Goal: Transaction & Acquisition: Obtain resource

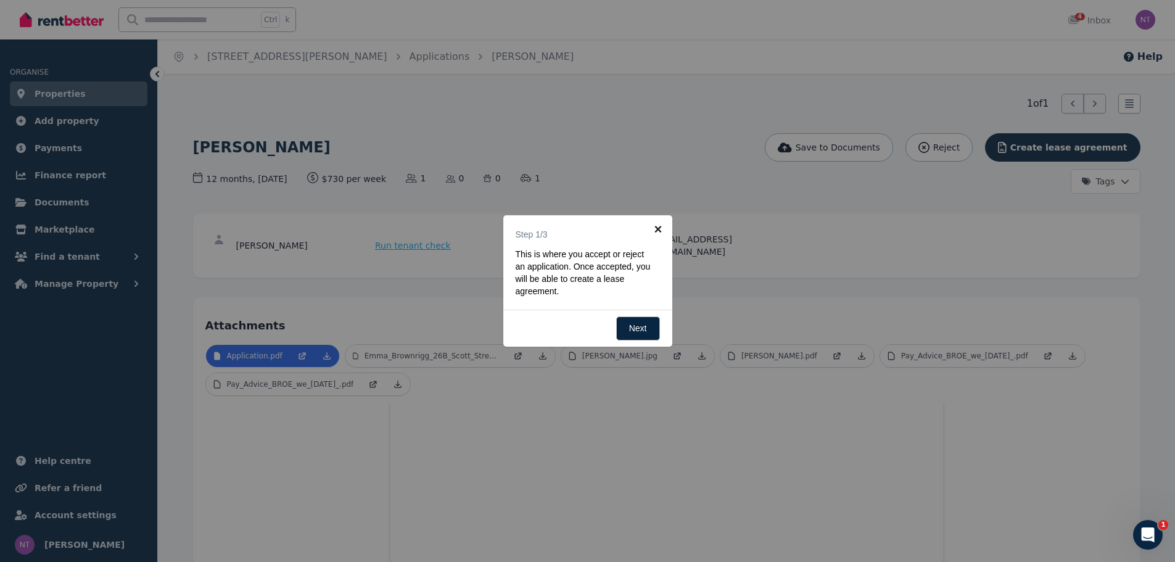
click at [665, 232] on link "×" at bounding box center [659, 229] width 28 height 28
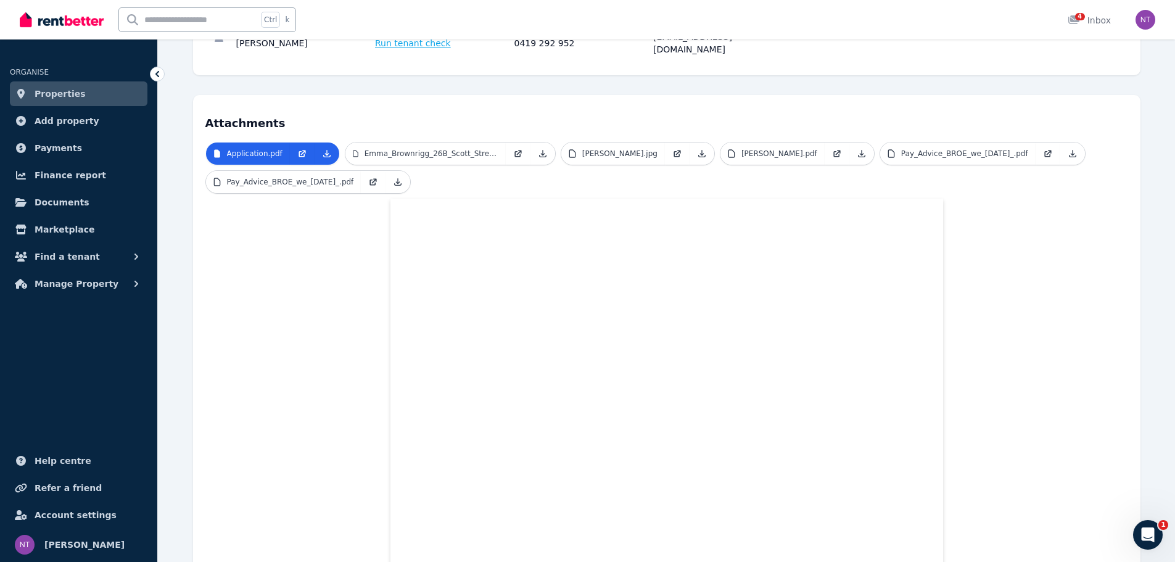
scroll to position [140, 0]
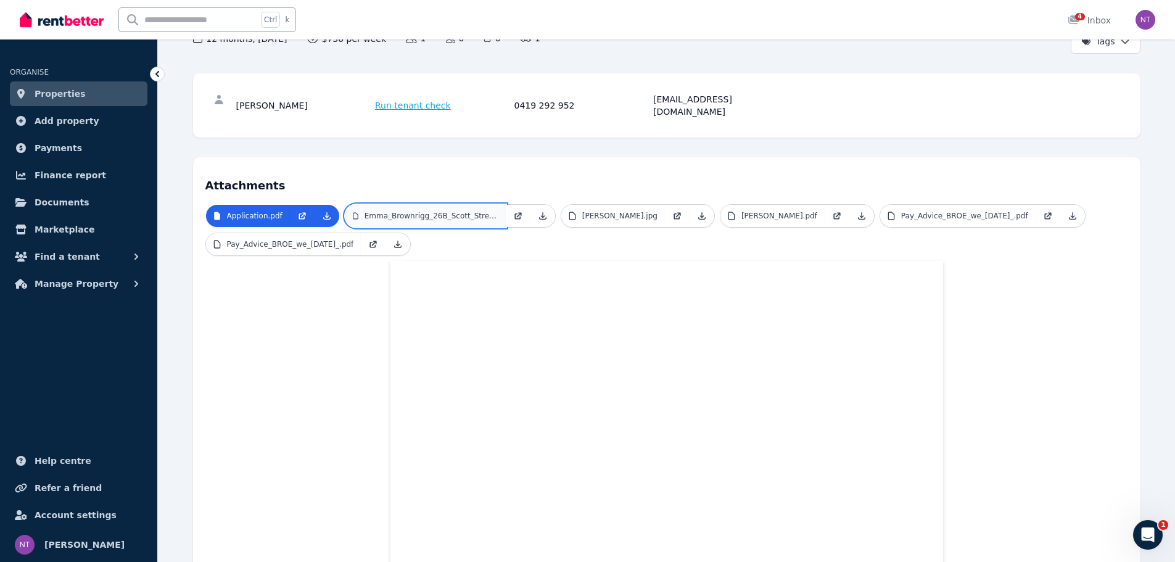
click at [404, 205] on link "Emma_Brownrigg_26B_Scott_Street_Firle.pdf" at bounding box center [426, 216] width 160 height 22
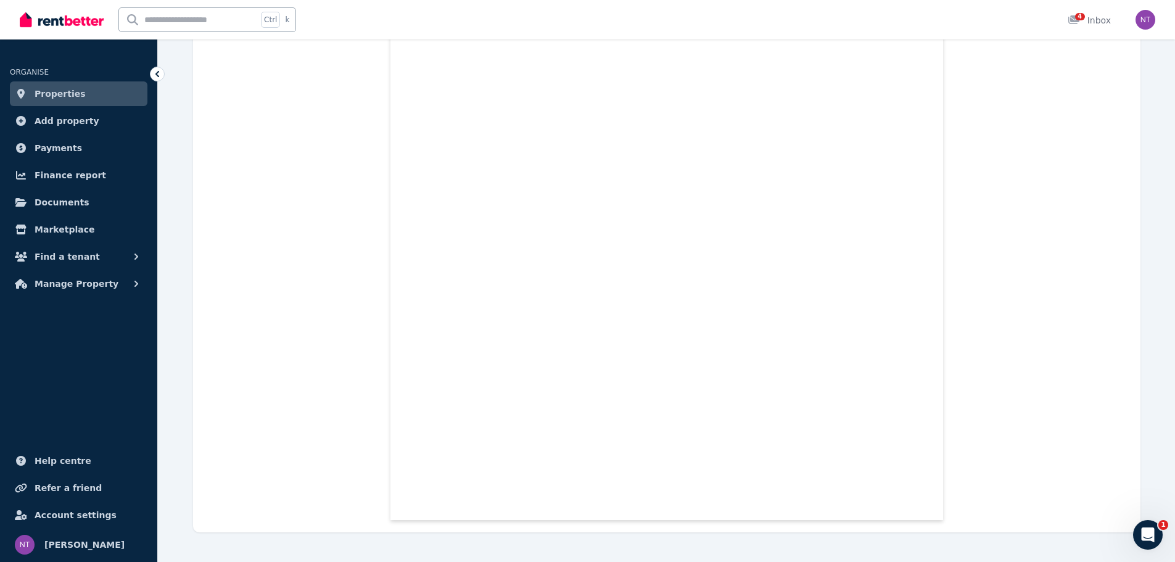
scroll to position [152, 0]
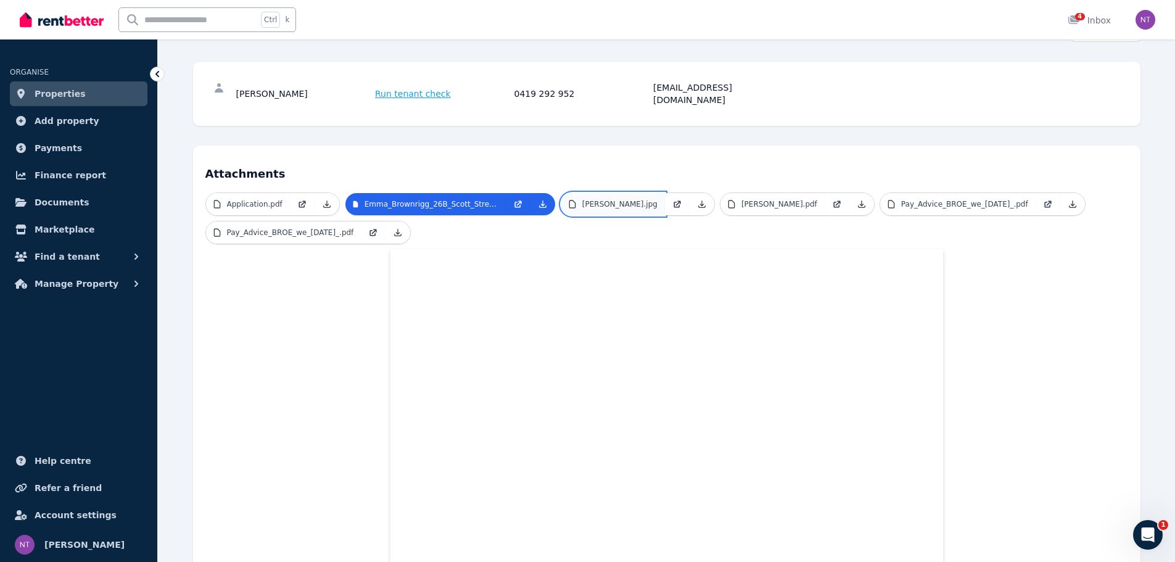
click at [598, 201] on link "[PERSON_NAME].jpg" at bounding box center [613, 204] width 104 height 22
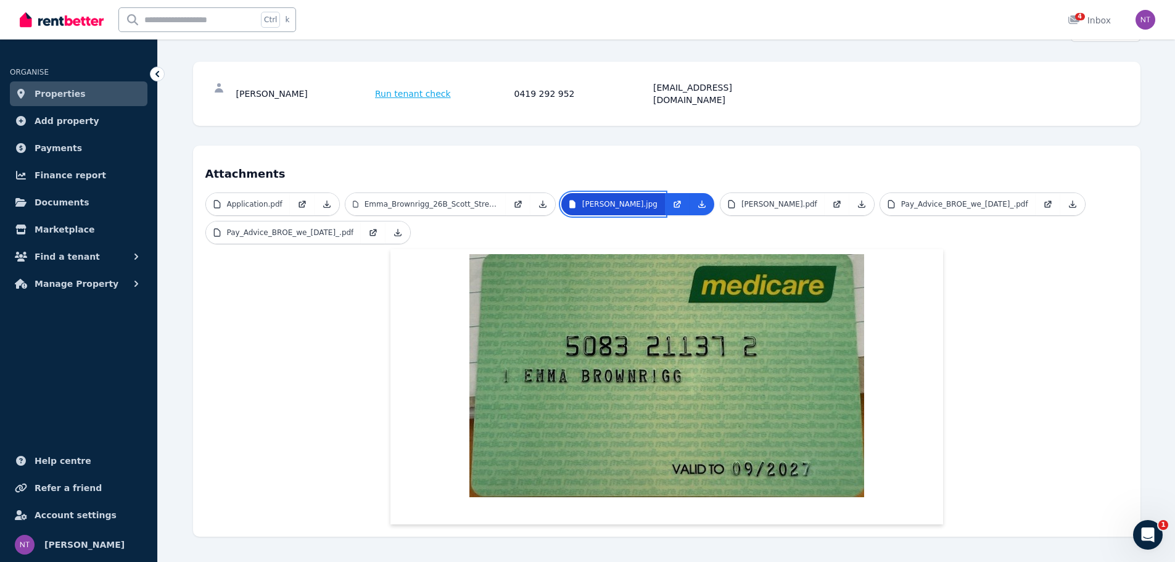
scroll to position [0, 0]
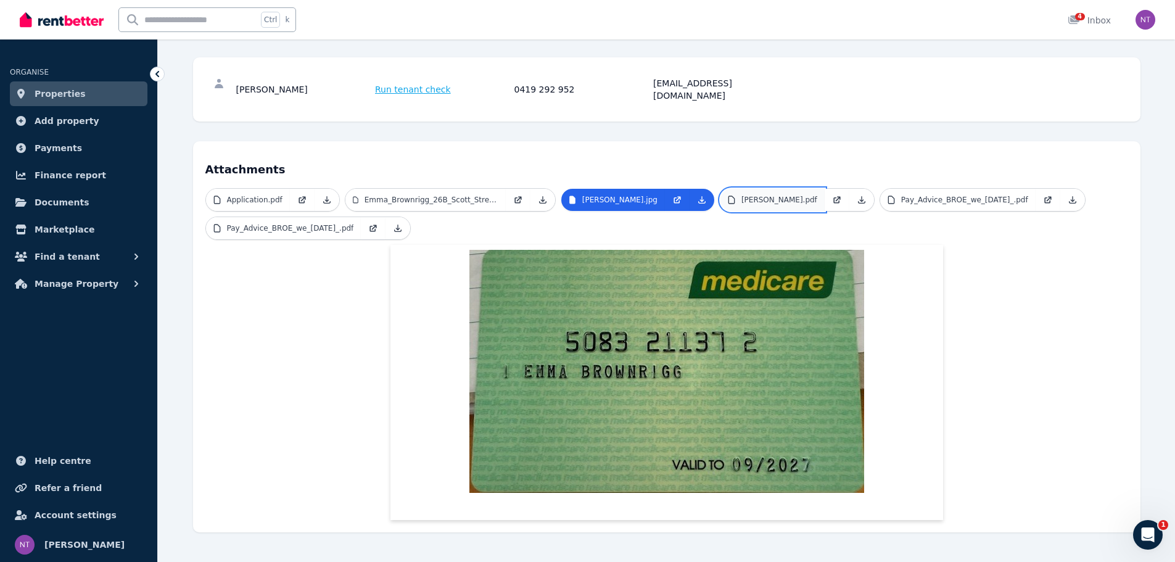
click at [803, 189] on link "[PERSON_NAME].pdf" at bounding box center [773, 200] width 104 height 22
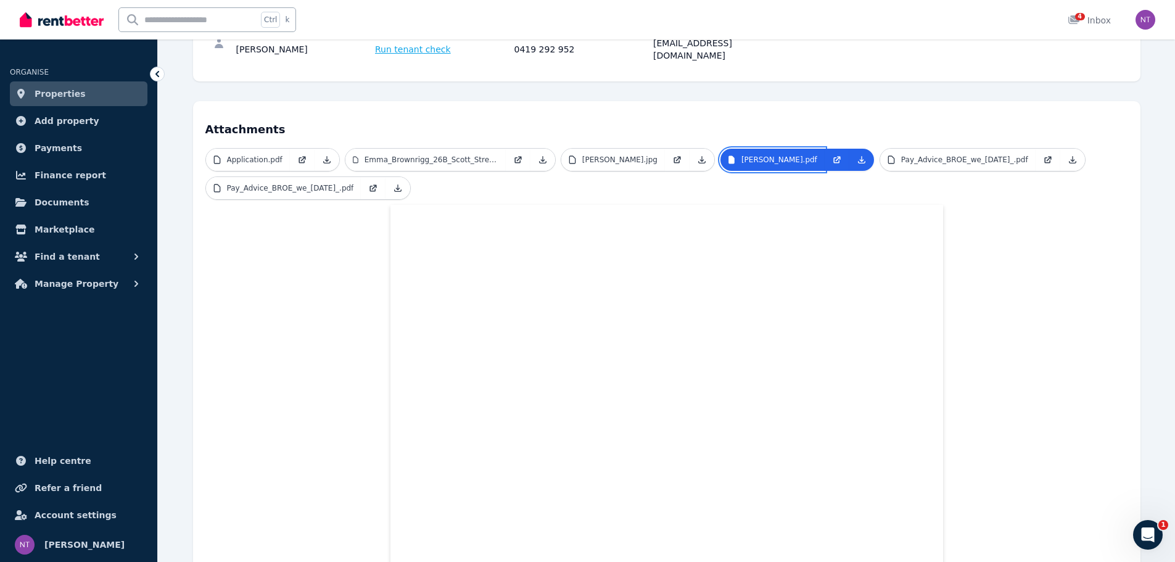
scroll to position [218, 0]
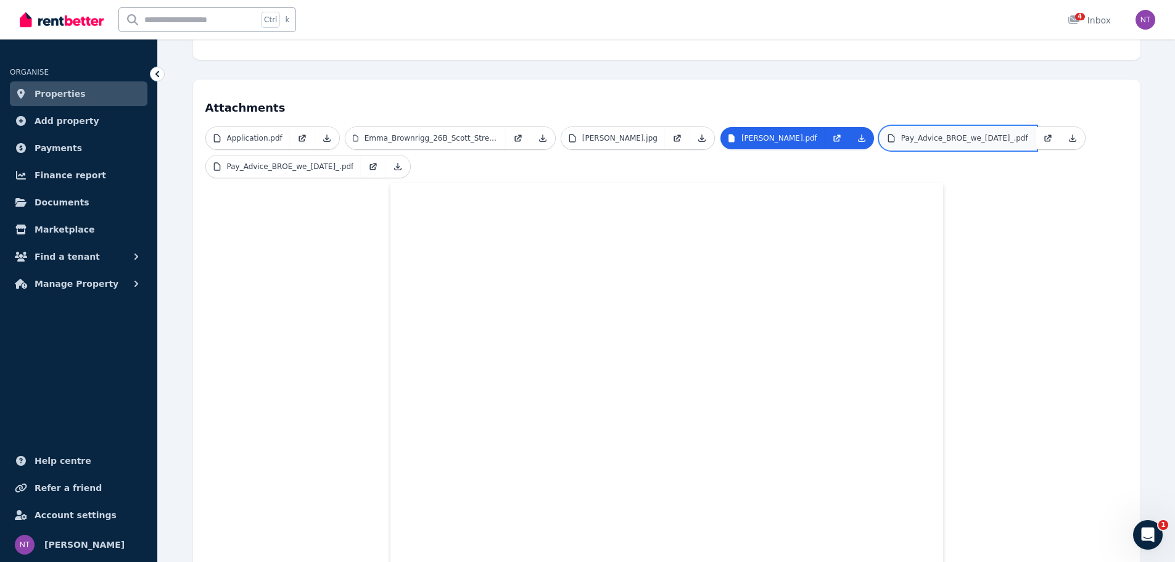
click at [901, 143] on p "Pay_Advice_BROE_we_[DATE]_.pdf" at bounding box center [964, 138] width 127 height 10
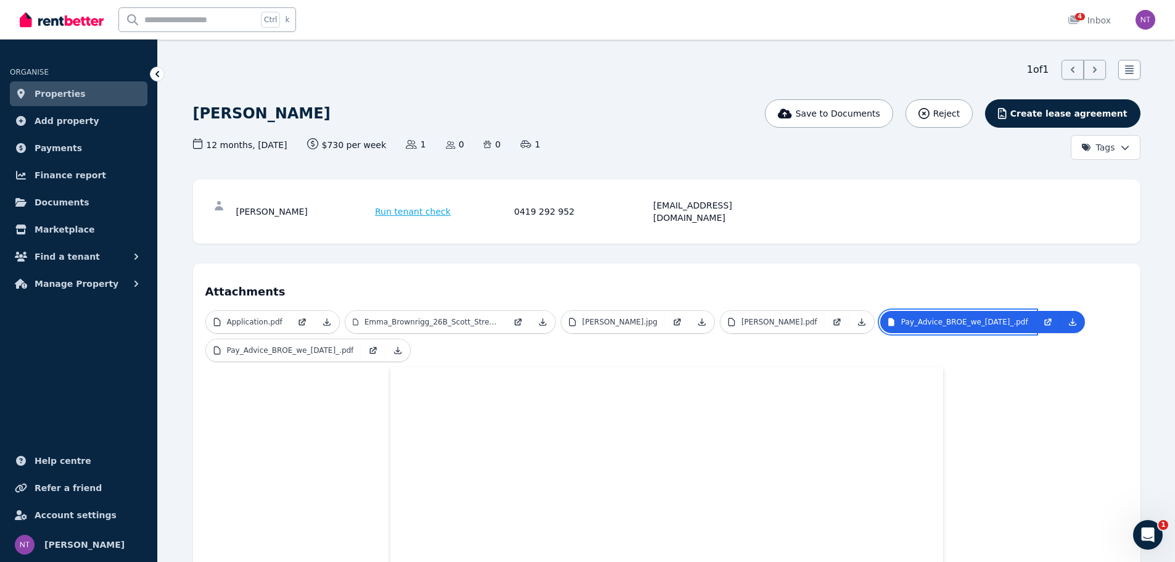
scroll to position [33, 0]
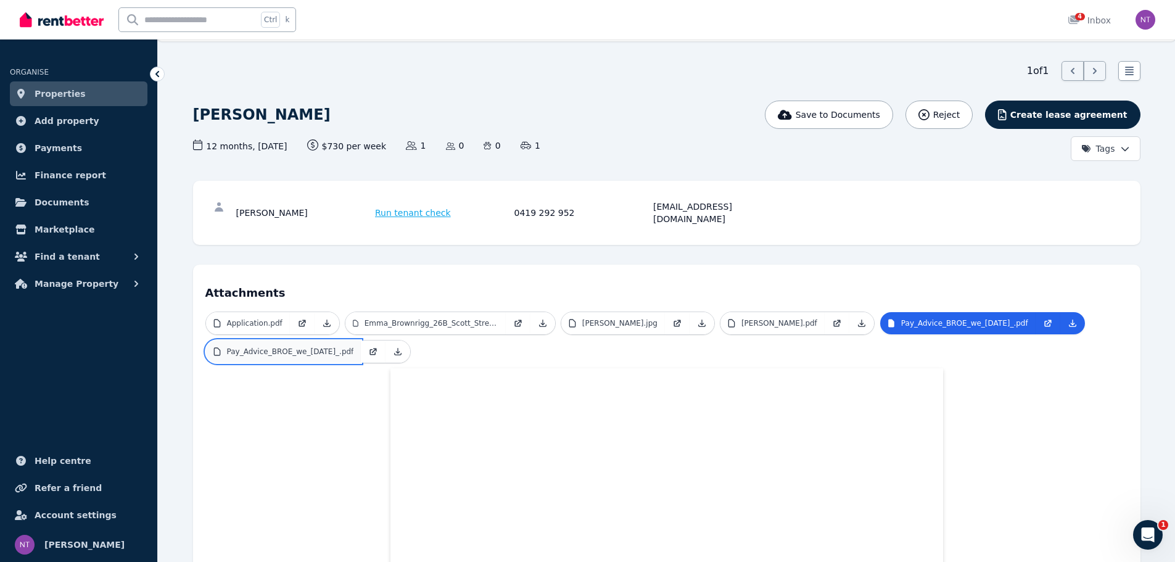
click at [354, 347] on p "Pay_Advice_BROE_we_[DATE]_.pdf" at bounding box center [290, 352] width 127 height 10
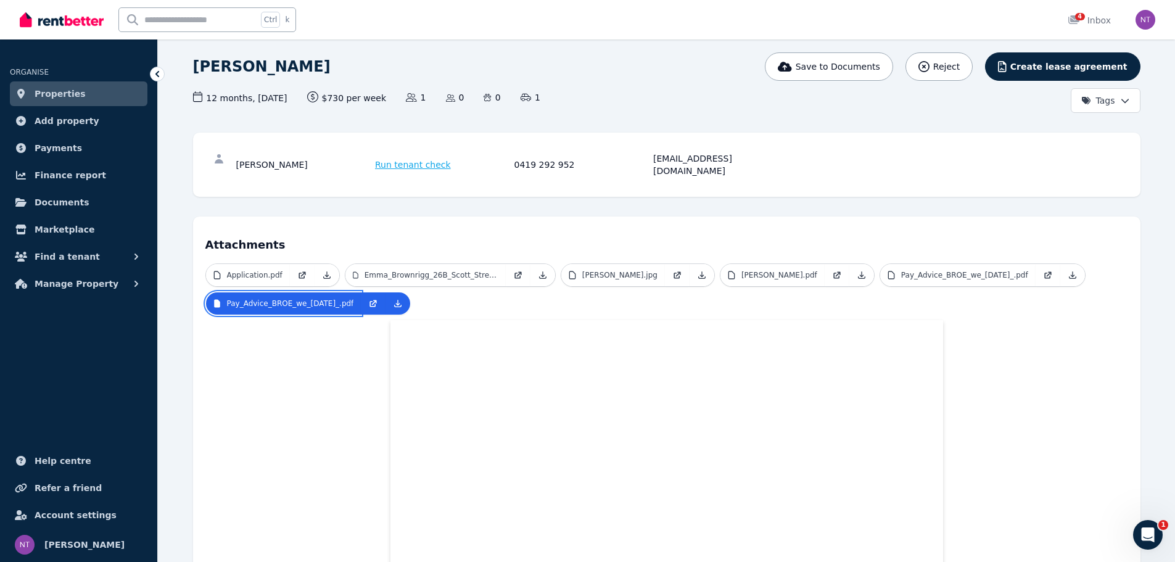
scroll to position [247, 0]
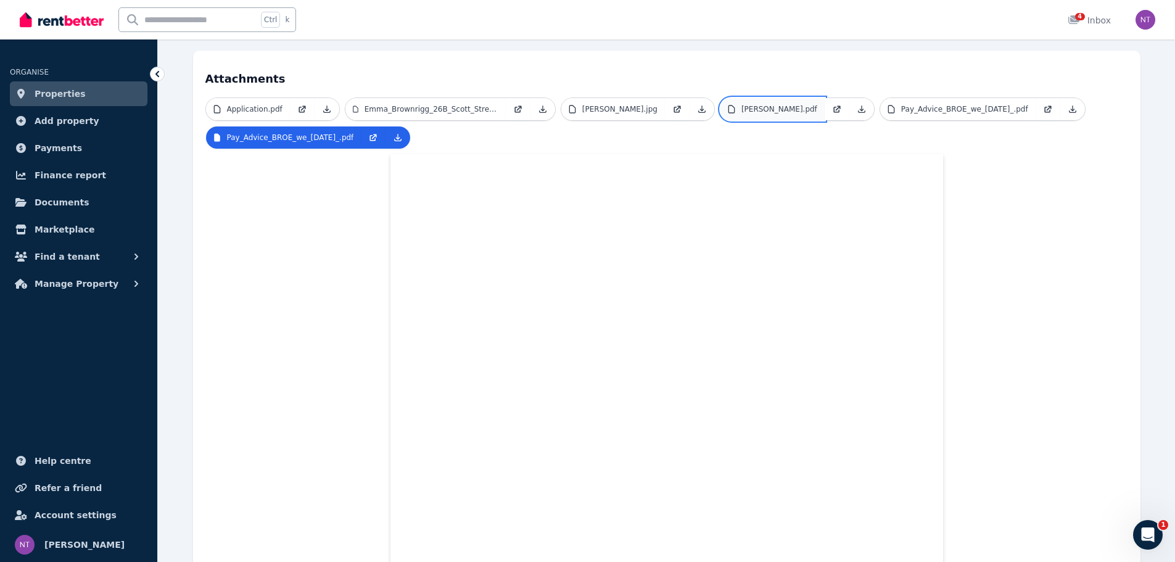
click at [816, 104] on p "[PERSON_NAME].pdf" at bounding box center [780, 109] width 76 height 10
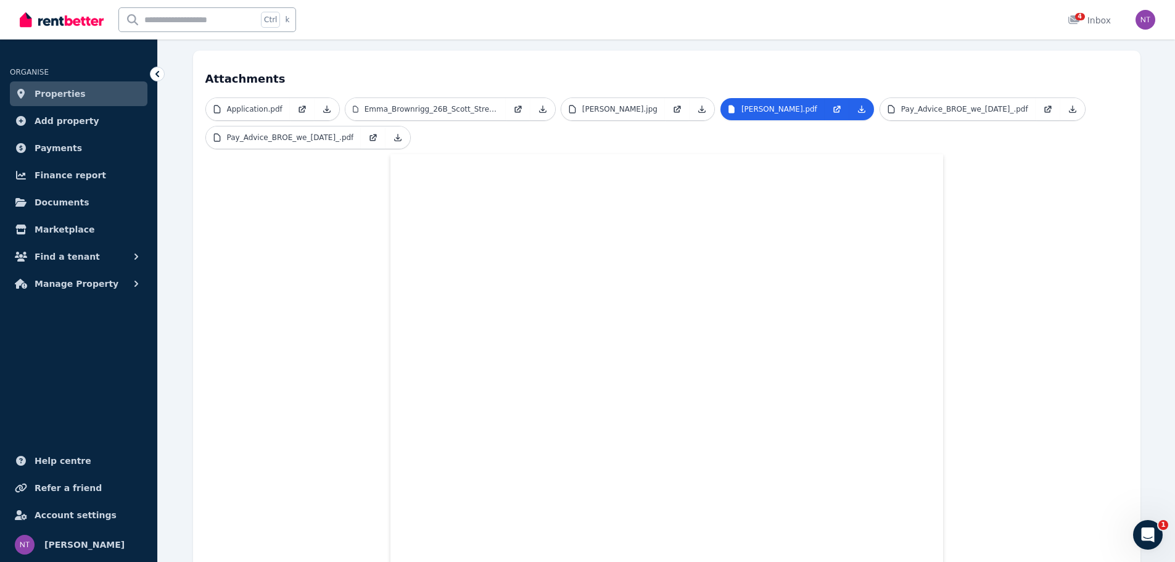
scroll to position [0, 0]
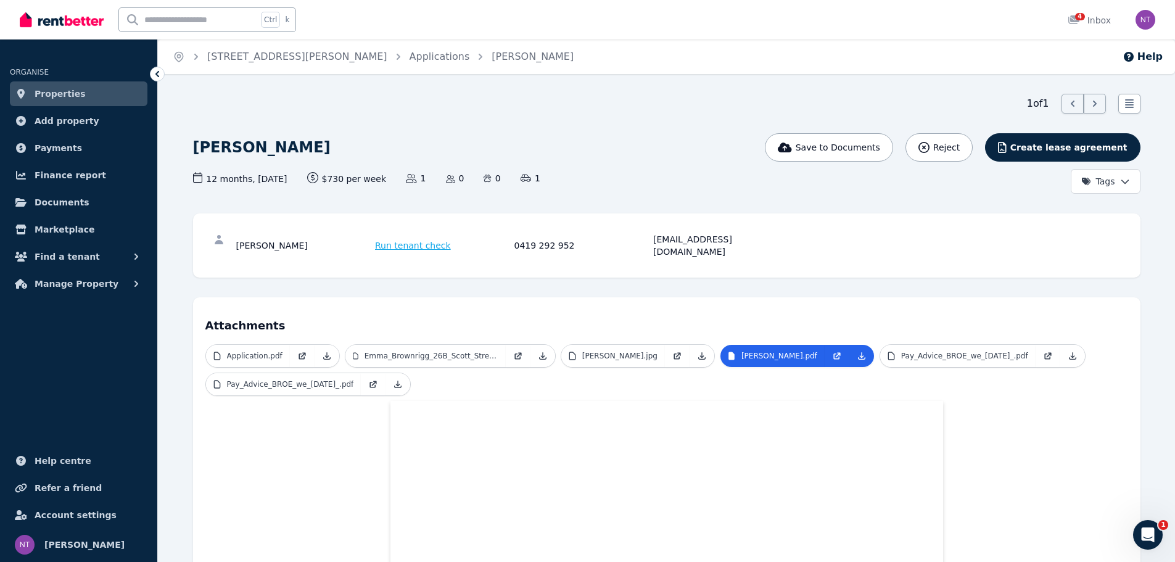
drag, startPoint x: 321, startPoint y: 147, endPoint x: 185, endPoint y: 149, distance: 136.4
click at [185, 149] on div "1 of 1 List view [PERSON_NAME] Save to Documents Reject Create lease agreement …" at bounding box center [666, 492] width 1017 height 797
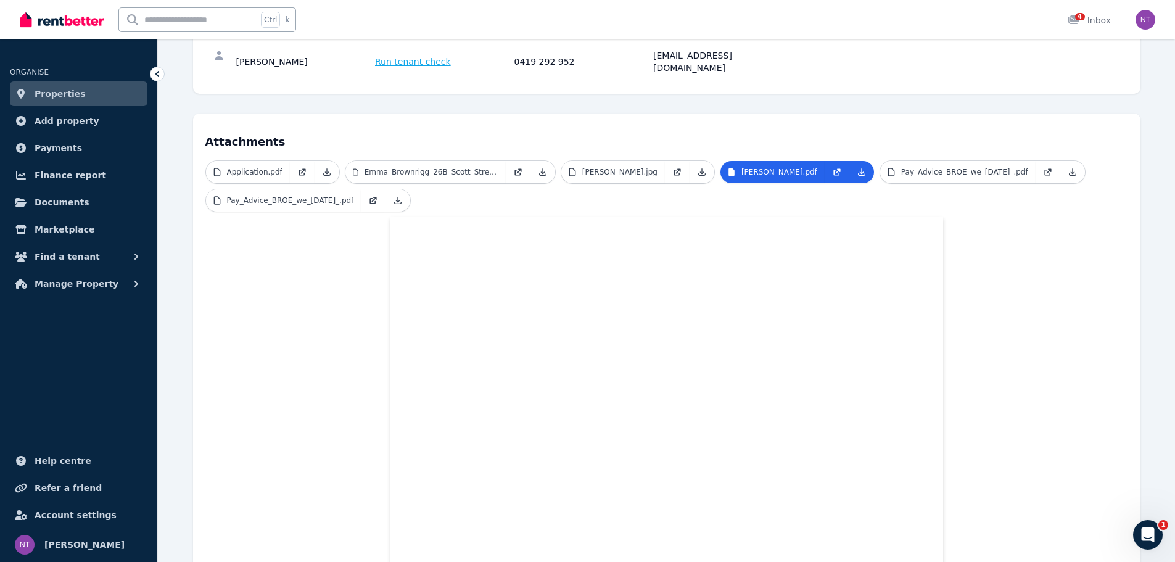
scroll to position [185, 0]
click at [901, 176] on p "Pay_Advice_BROE_we_[DATE]_.pdf" at bounding box center [964, 171] width 127 height 10
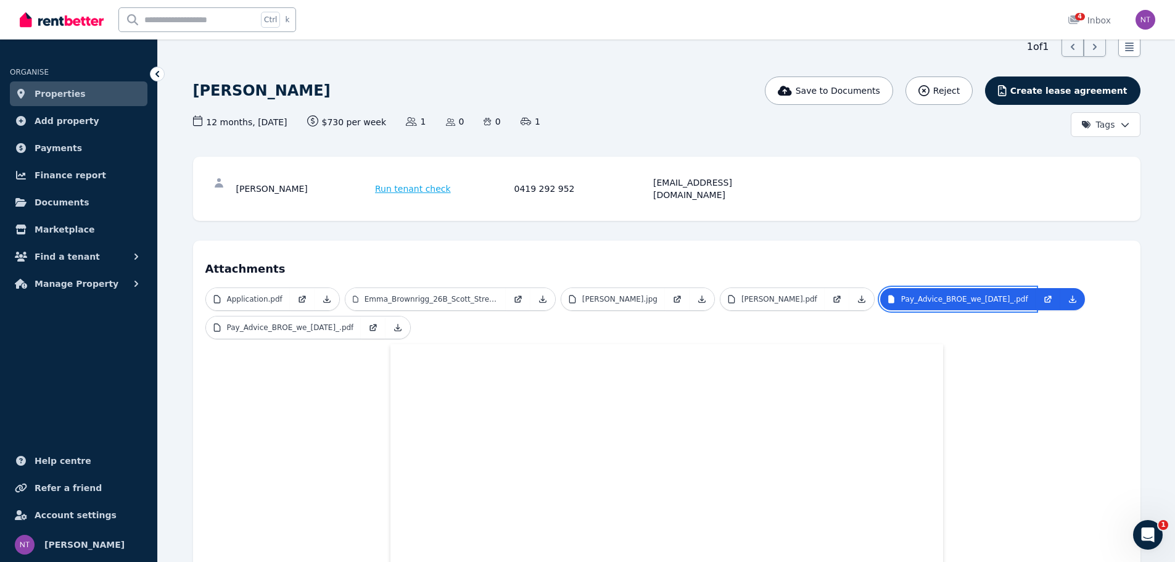
scroll to position [28, 0]
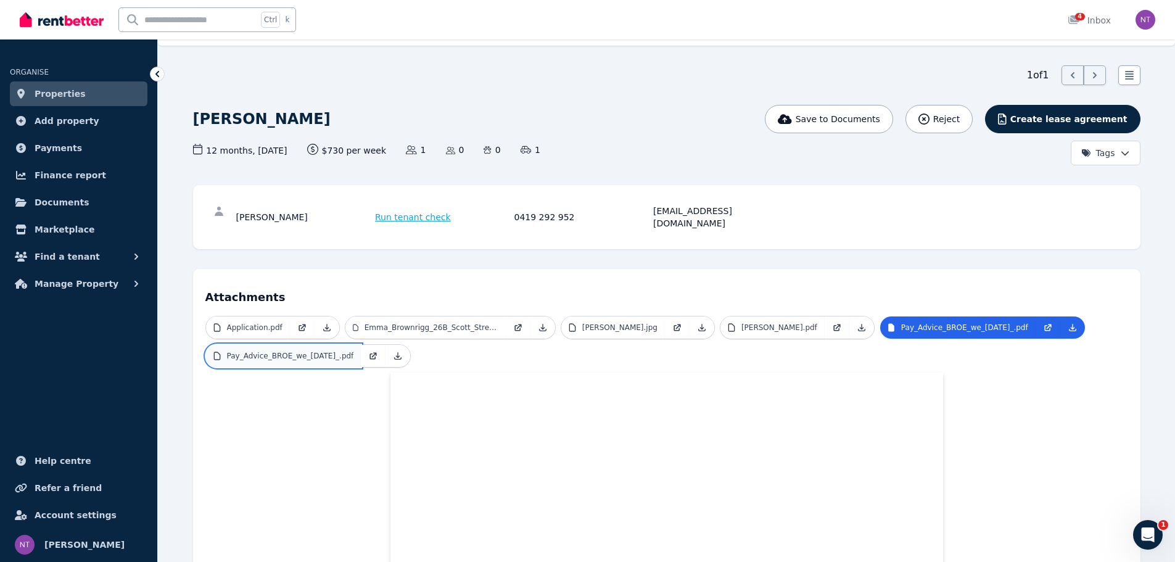
click at [354, 351] on p "Pay_Advice_BROE_we_[DATE]_.pdf" at bounding box center [290, 356] width 127 height 10
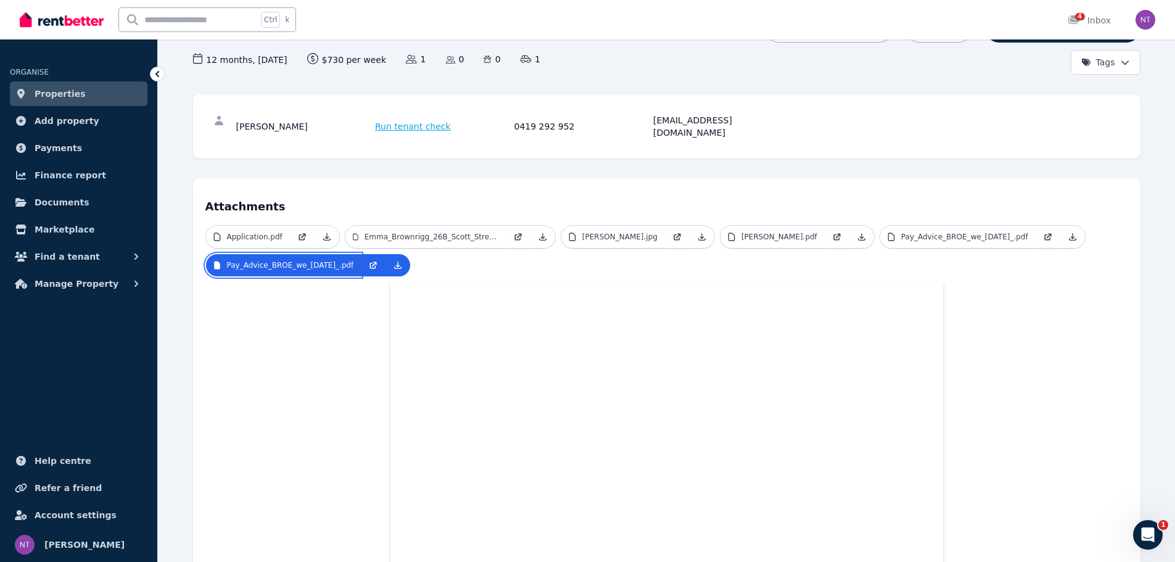
scroll to position [213, 0]
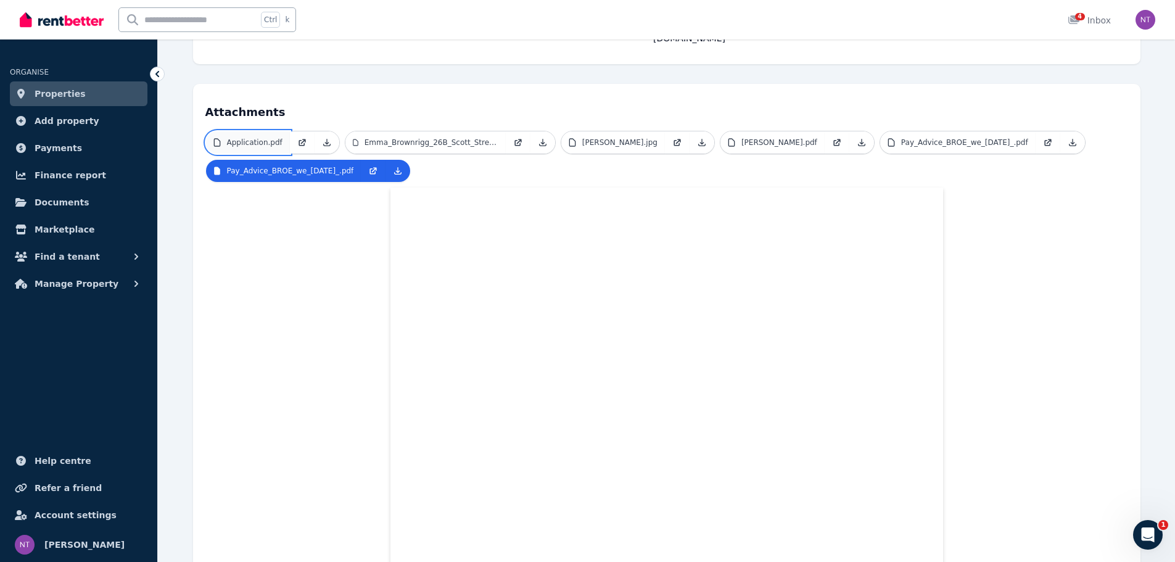
click at [278, 138] on p "Application.pdf" at bounding box center [255, 143] width 56 height 10
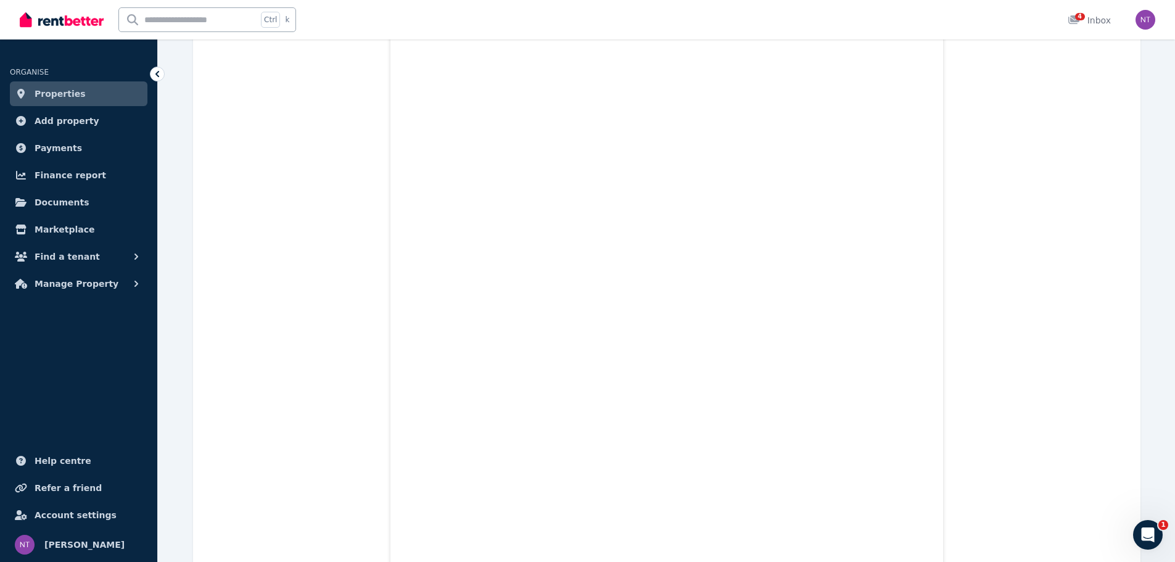
scroll to position [2311, 0]
